Goal: Check status: Check status

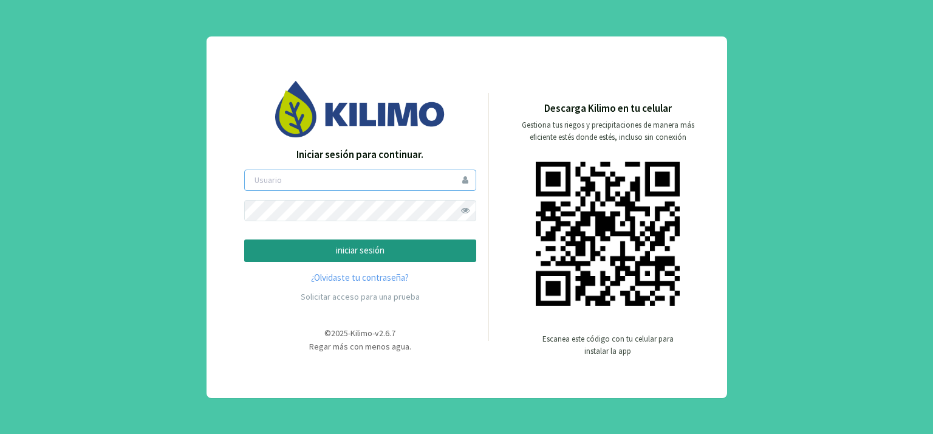
type input "[PERSON_NAME]"
click at [368, 247] on p "iniciar sesión" at bounding box center [360, 251] width 211 height 14
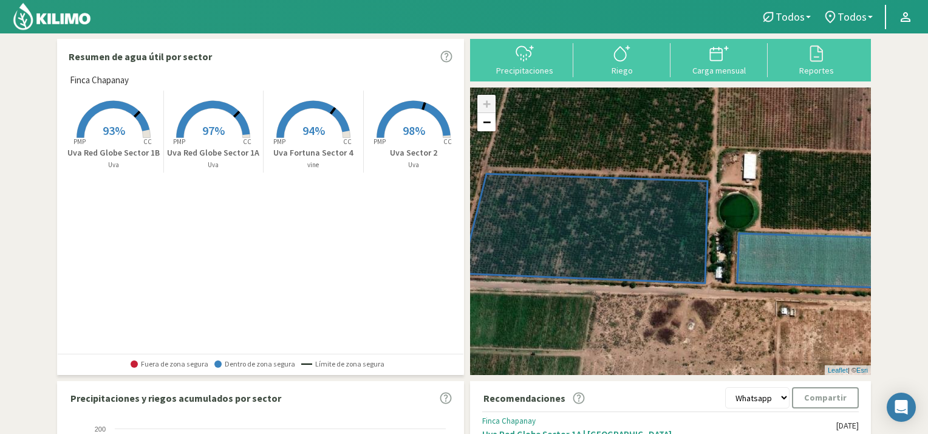
click at [566, 287] on div "+ − Leaflet | © Esri" at bounding box center [670, 230] width 401 height 287
click at [416, 123] on span "98%" at bounding box center [414, 130] width 22 height 15
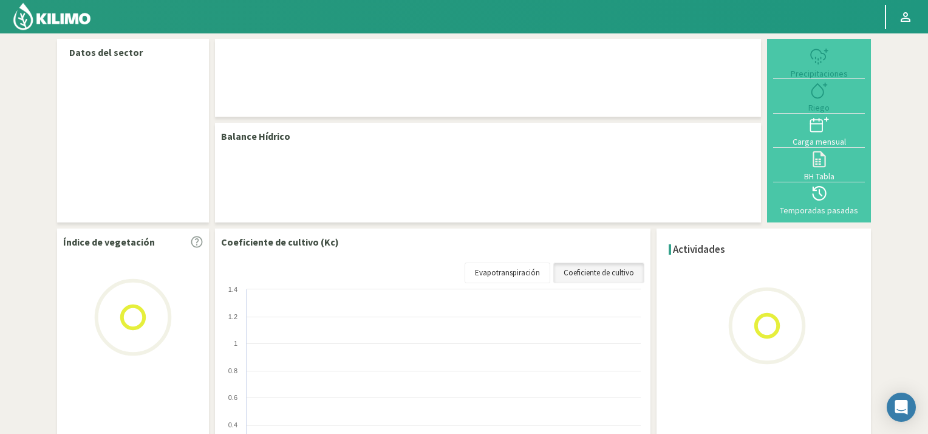
select select "3: Object"
